Goal: Task Accomplishment & Management: Manage account settings

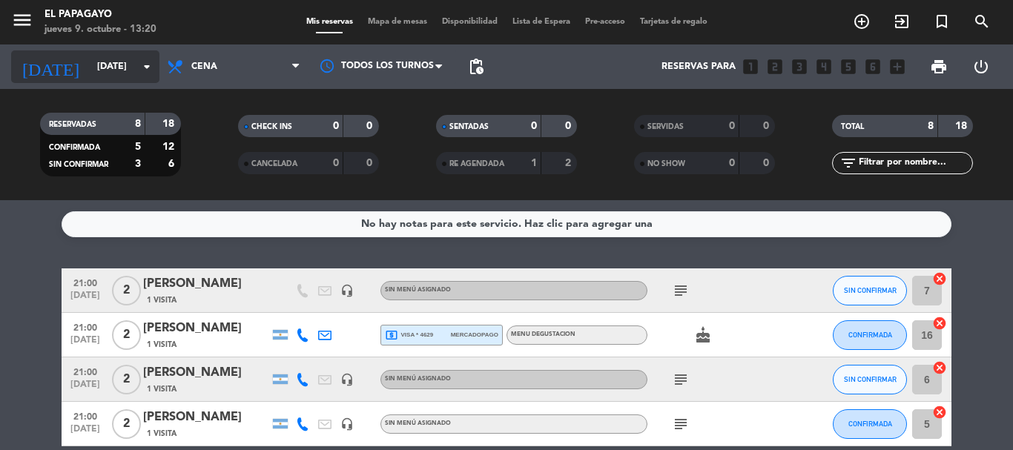
click at [90, 63] on input "[DATE]" at bounding box center [152, 66] width 125 height 25
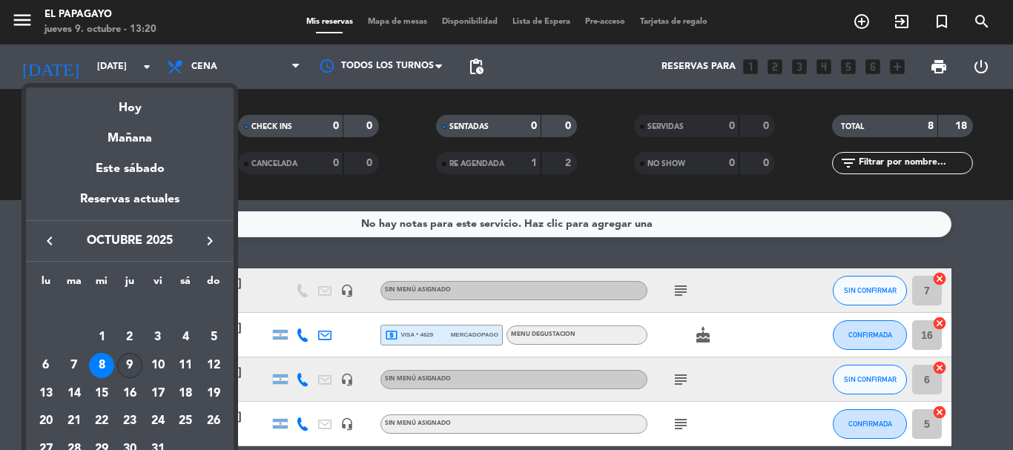
click at [136, 366] on div "9" at bounding box center [129, 365] width 25 height 25
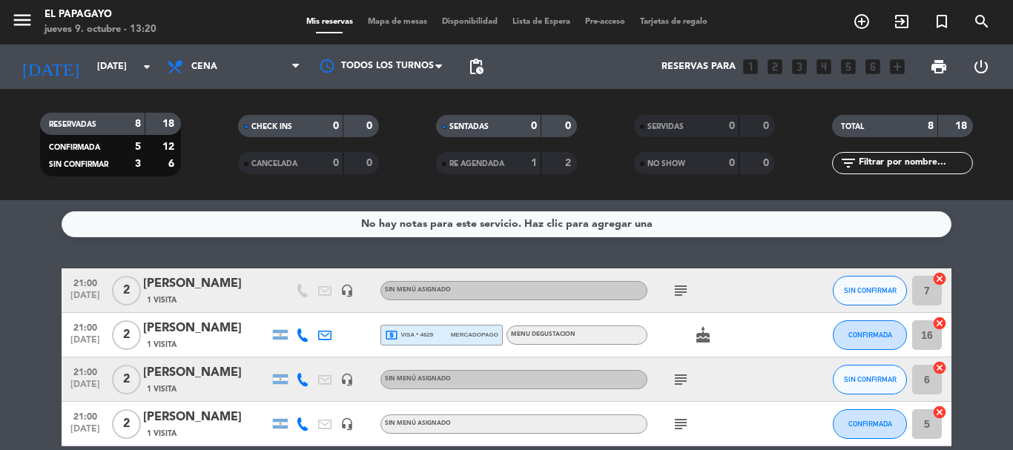
type input "[DEMOGRAPHIC_DATA][DATE]"
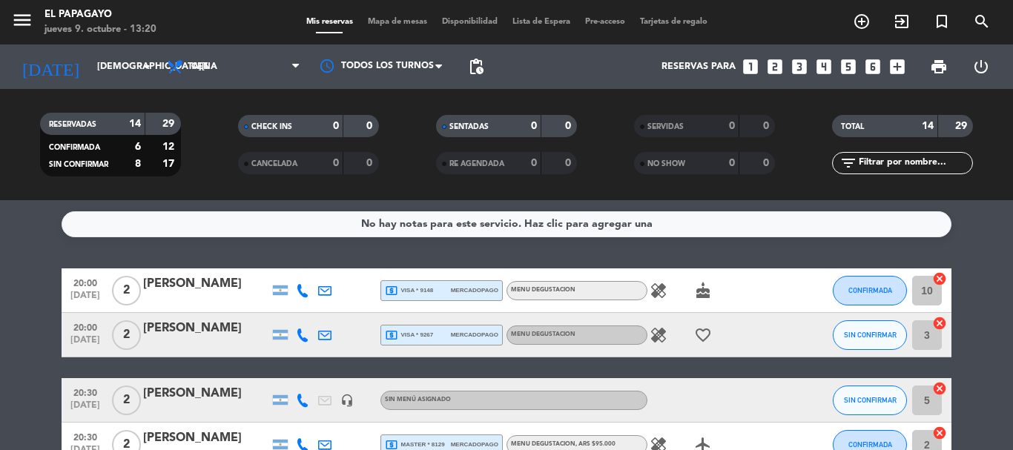
click at [491, 22] on span "Disponibilidad" at bounding box center [469, 22] width 70 height 8
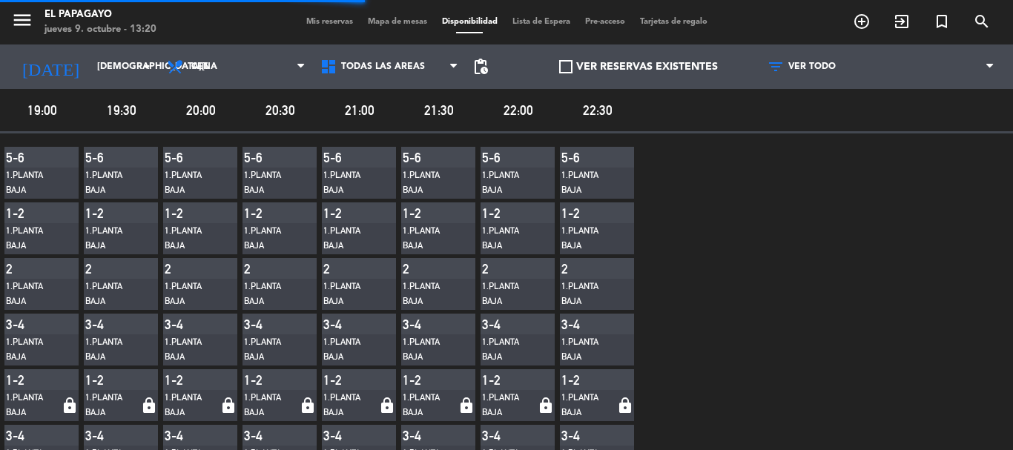
click at [559, 69] on span at bounding box center [565, 66] width 13 height 13
click at [638, 67] on input "VER RESERVAS EXISTENTES" at bounding box center [638, 67] width 0 height 0
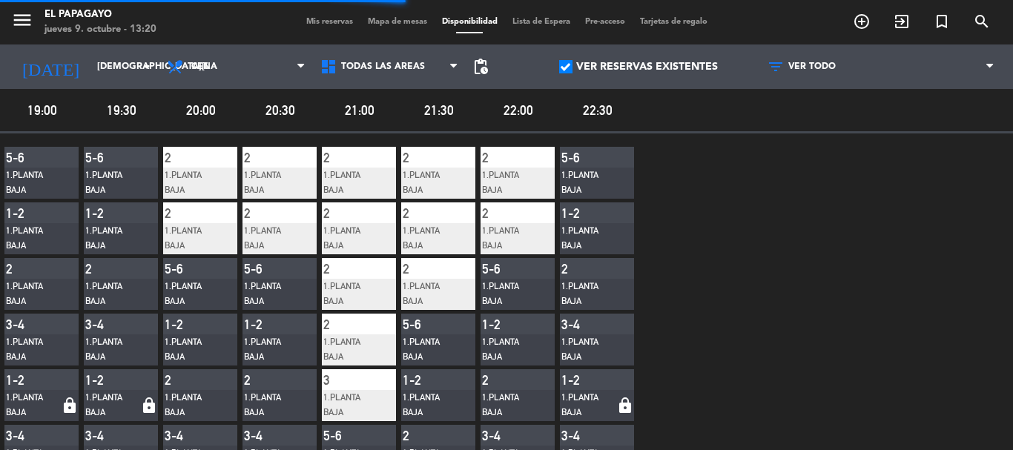
click at [559, 69] on span at bounding box center [565, 66] width 13 height 13
click at [638, 67] on input "VER RESERVAS EXISTENTES" at bounding box center [638, 67] width 0 height 0
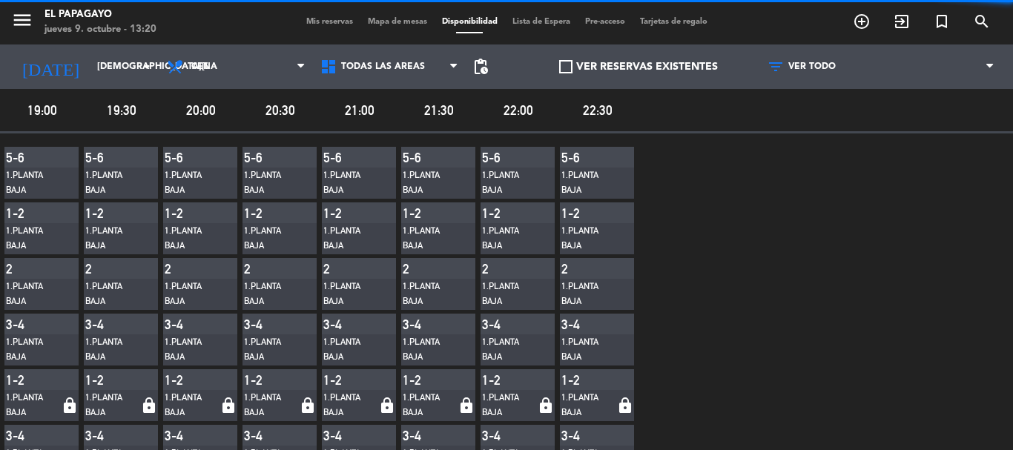
click at [559, 69] on span at bounding box center [565, 66] width 13 height 13
click at [638, 67] on input "VER RESERVAS EXISTENTES" at bounding box center [638, 67] width 0 height 0
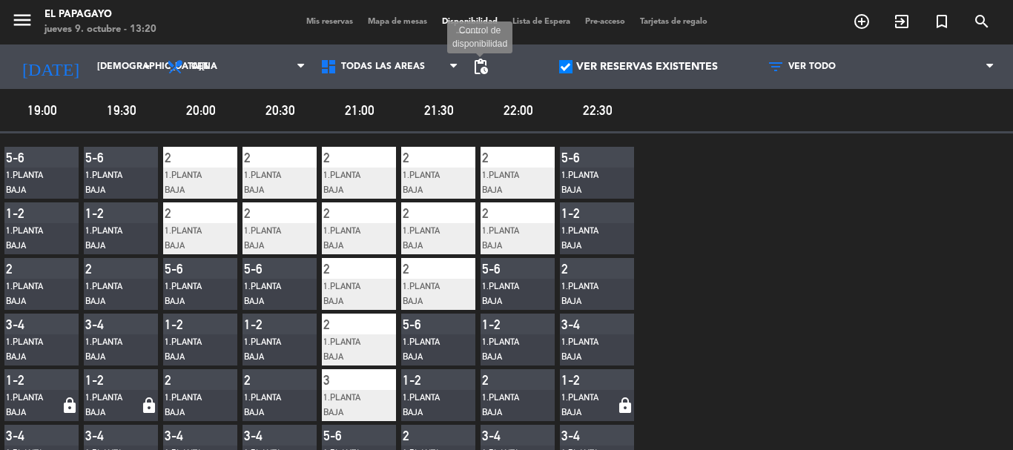
click at [471, 62] on span "pending_actions" at bounding box center [480, 67] width 18 height 18
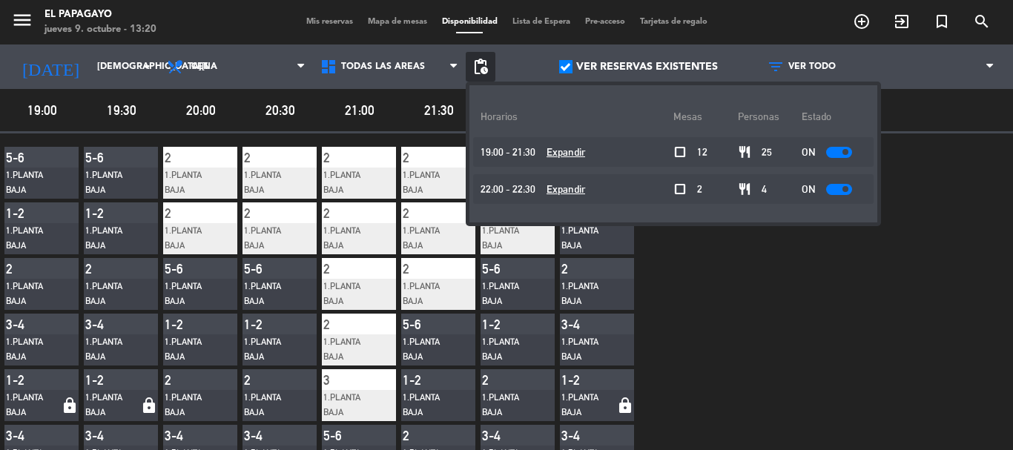
click at [555, 151] on u "Expandir" at bounding box center [565, 152] width 39 height 12
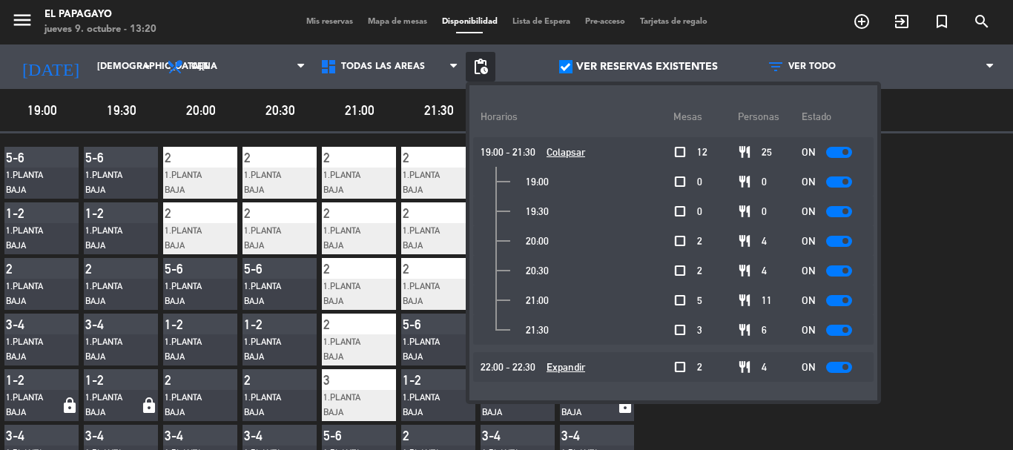
click at [826, 268] on div at bounding box center [839, 270] width 26 height 11
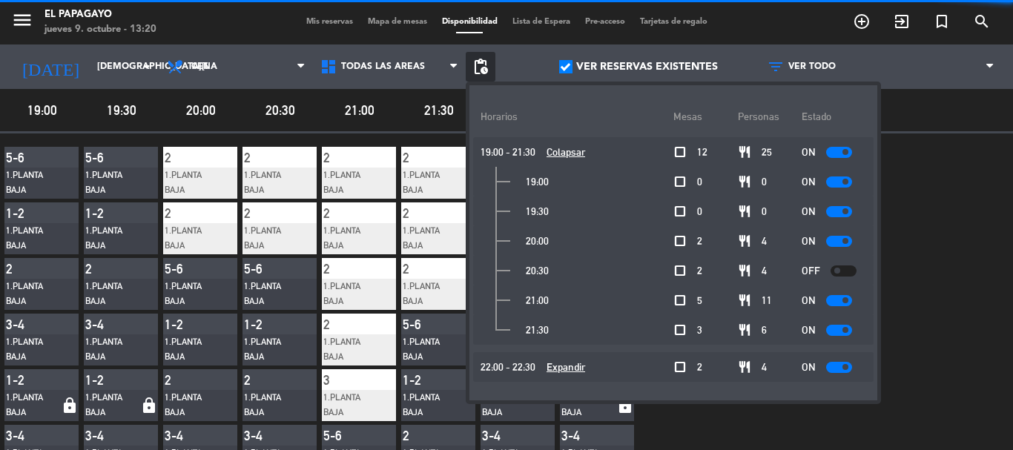
click at [826, 298] on div at bounding box center [839, 300] width 26 height 11
click at [827, 327] on div at bounding box center [839, 330] width 26 height 11
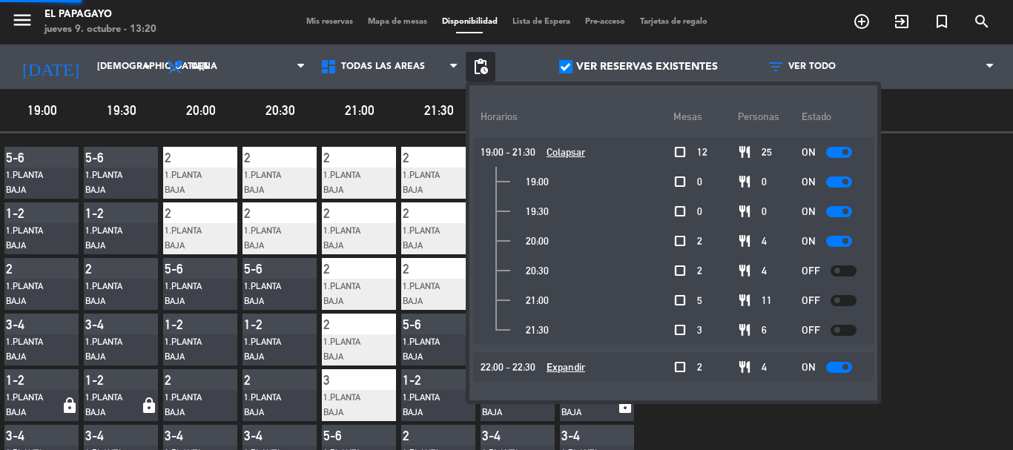
click at [830, 326] on div at bounding box center [843, 330] width 26 height 11
click at [826, 332] on div at bounding box center [839, 330] width 26 height 11
click at [546, 365] on u "Expandir" at bounding box center [565, 367] width 39 height 12
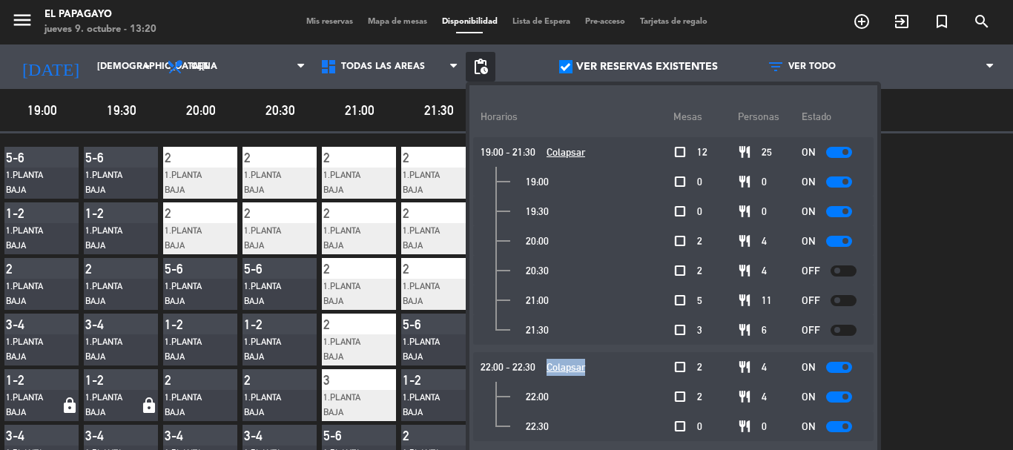
click at [546, 365] on u "Colapsar" at bounding box center [565, 367] width 39 height 12
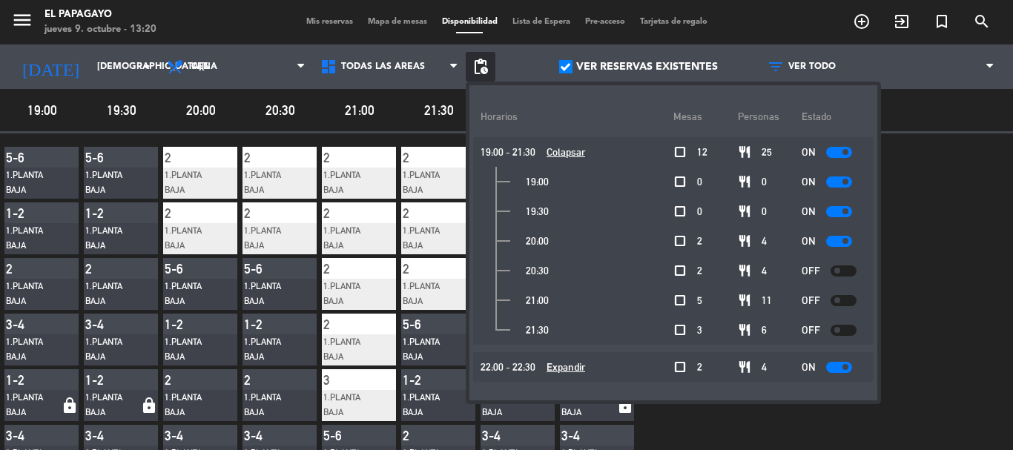
click at [546, 365] on u "Expandir" at bounding box center [565, 367] width 39 height 12
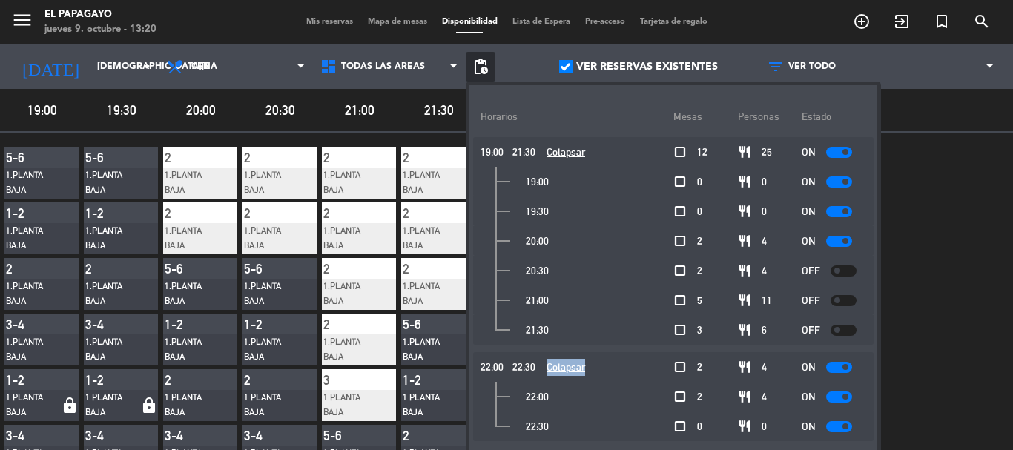
click at [546, 365] on u "Colapsar" at bounding box center [565, 367] width 39 height 12
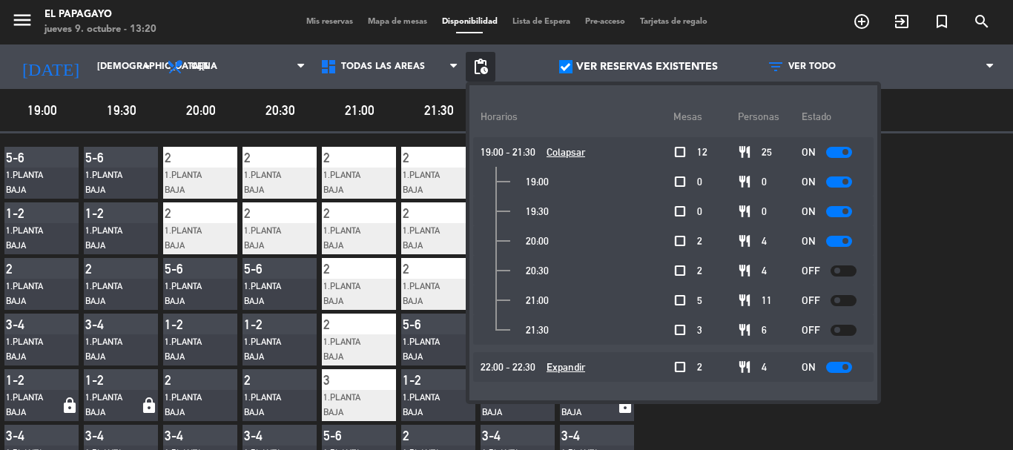
click at [546, 365] on u "Expandir" at bounding box center [565, 367] width 39 height 12
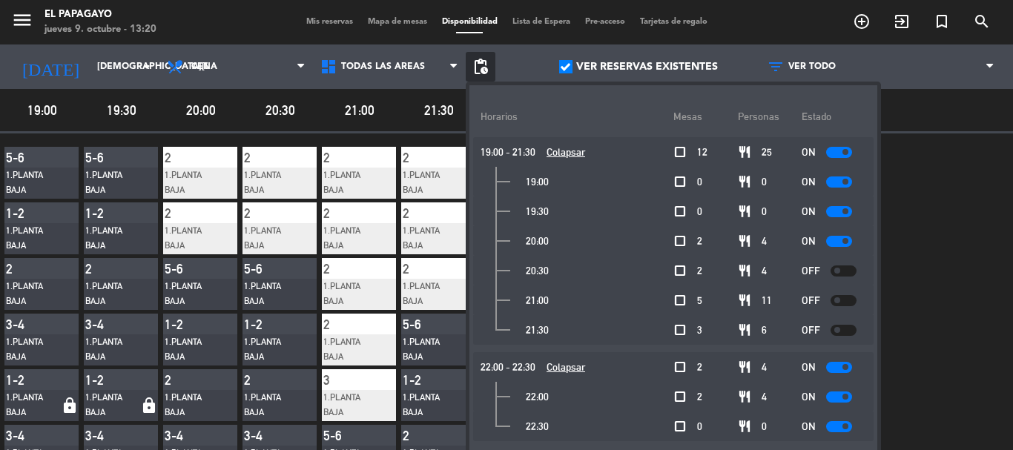
click at [827, 397] on div at bounding box center [839, 396] width 26 height 11
click at [826, 421] on div at bounding box center [839, 426] width 26 height 11
